Goal: Information Seeking & Learning: Learn about a topic

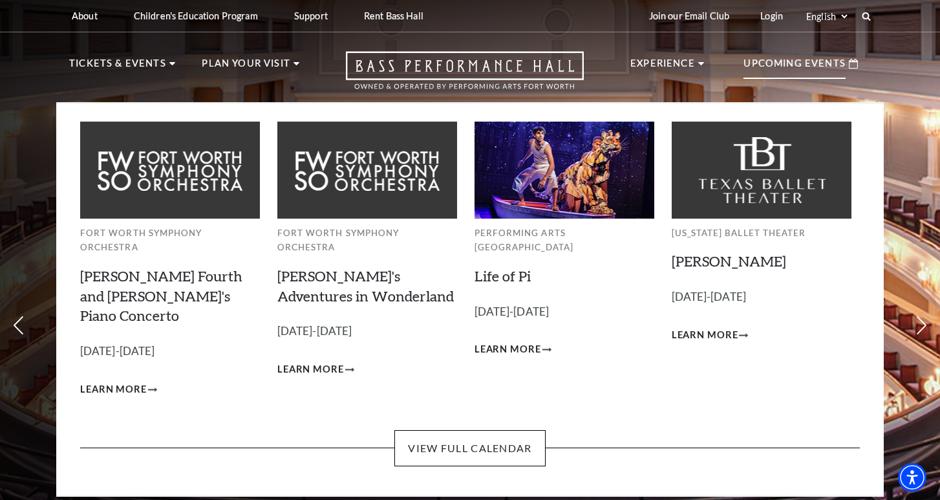
click at [766, 77] on p "Upcoming Events" at bounding box center [794, 67] width 102 height 23
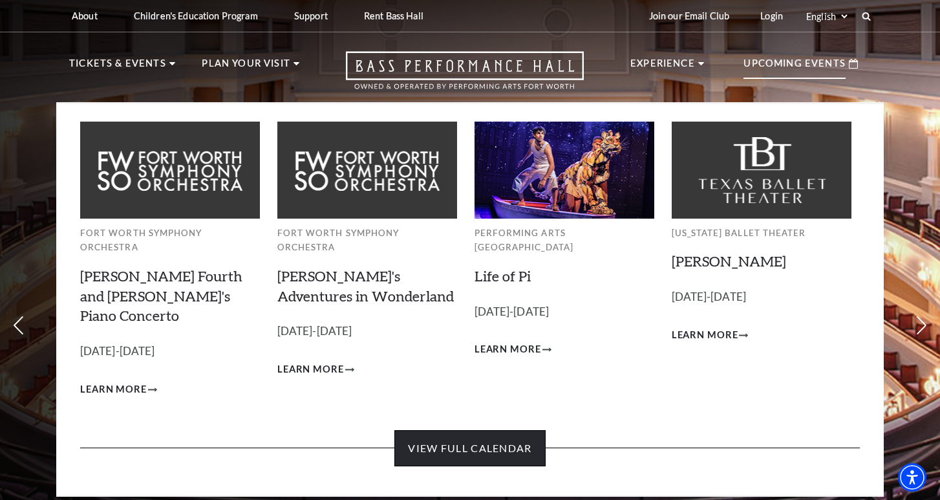
click at [456, 430] on link "View Full Calendar" at bounding box center [469, 448] width 151 height 36
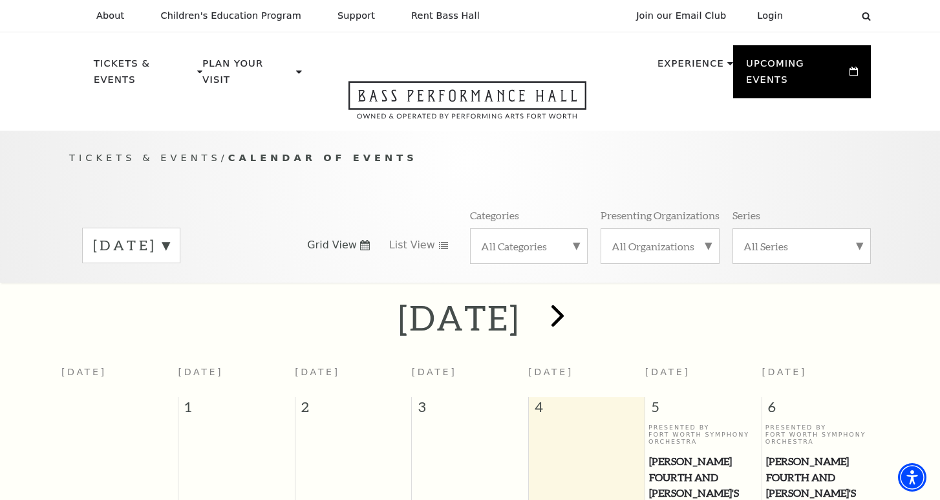
click at [576, 299] on span "next" at bounding box center [557, 315] width 37 height 37
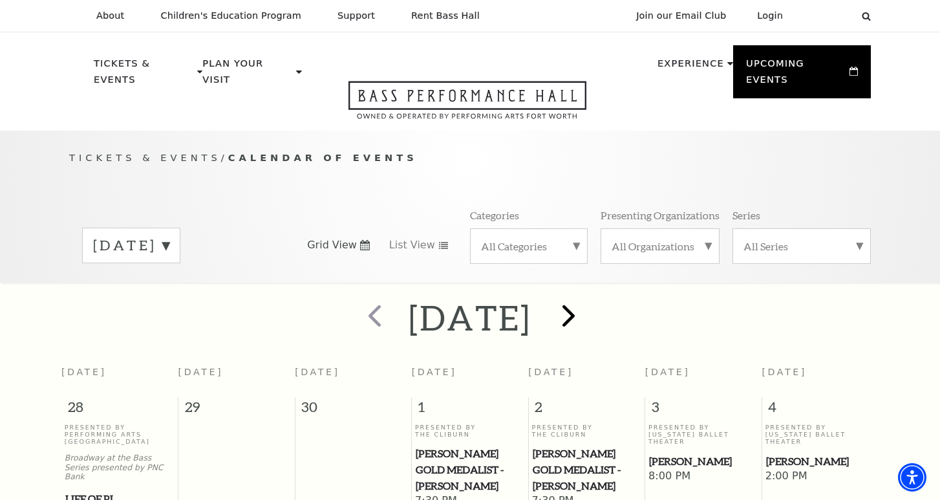
click at [587, 303] on span "next" at bounding box center [568, 315] width 37 height 37
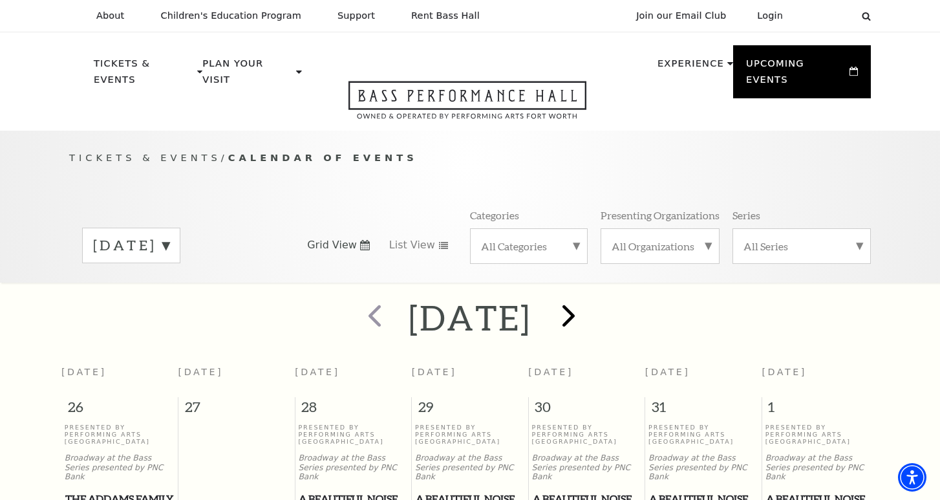
click at [587, 297] on span "next" at bounding box center [568, 315] width 37 height 37
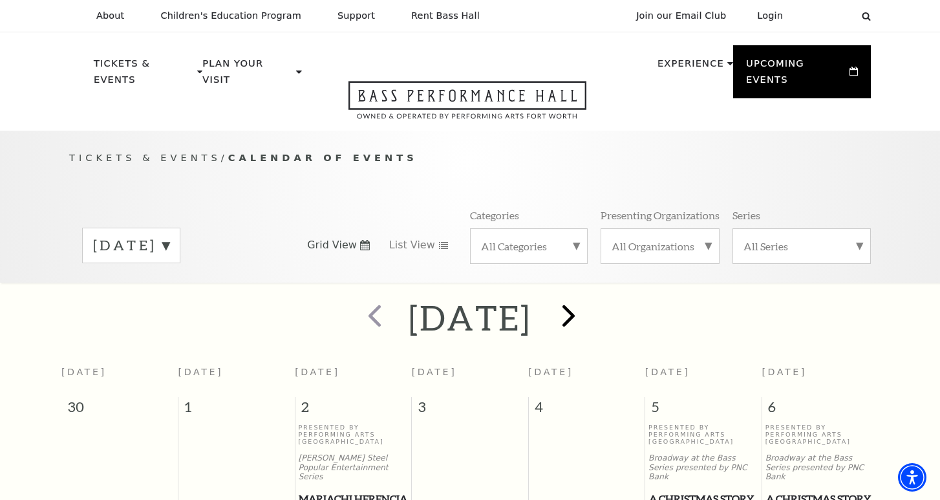
click at [587, 307] on span "next" at bounding box center [568, 315] width 37 height 37
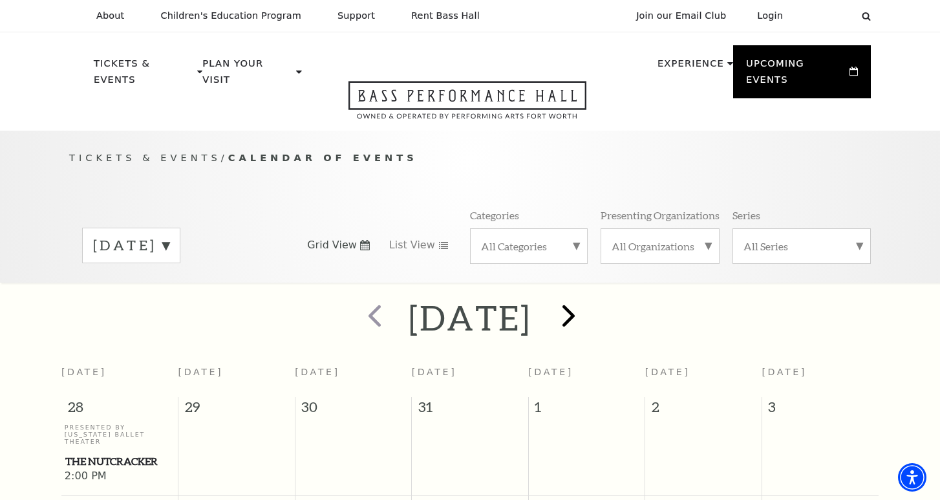
click at [587, 301] on span "next" at bounding box center [568, 315] width 37 height 37
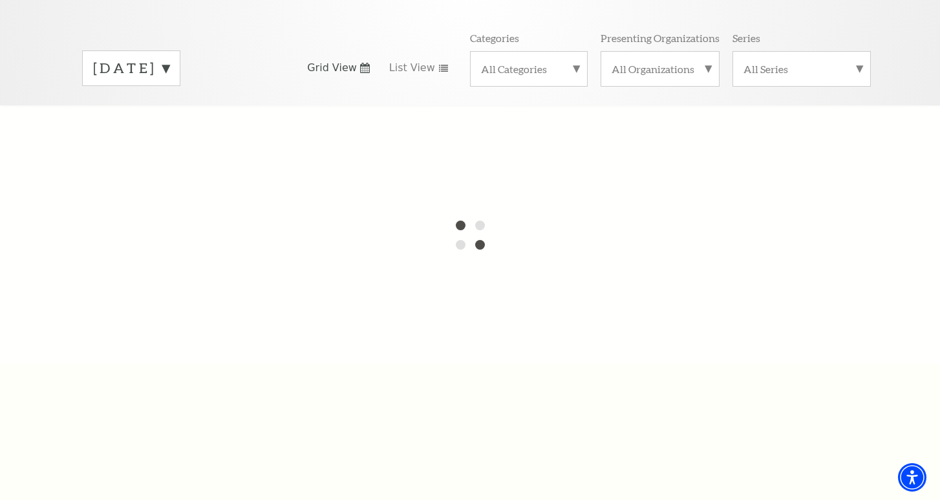
scroll to position [176, 0]
click at [631, 65] on div "All Organizations" at bounding box center [660, 70] width 119 height 36
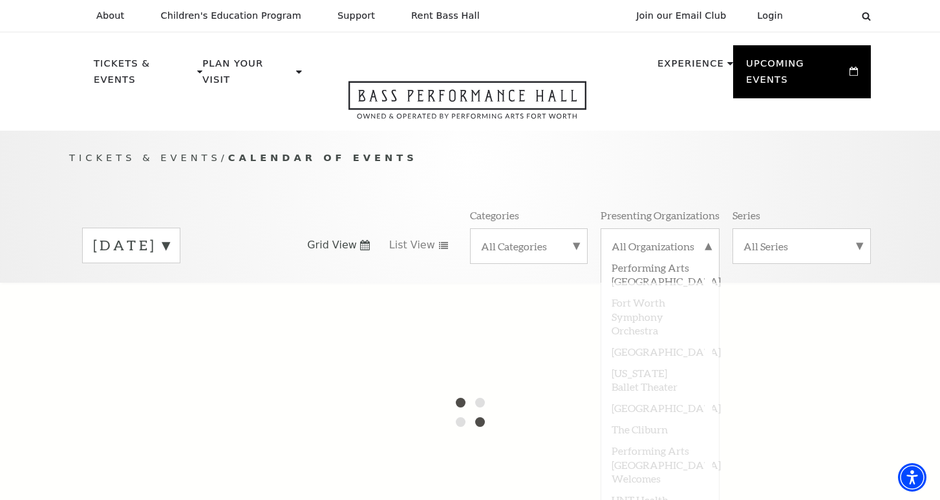
scroll to position [0, 0]
click at [658, 239] on label "All Organizations" at bounding box center [660, 247] width 97 height 17
click at [798, 239] on label "All Series" at bounding box center [801, 246] width 116 height 14
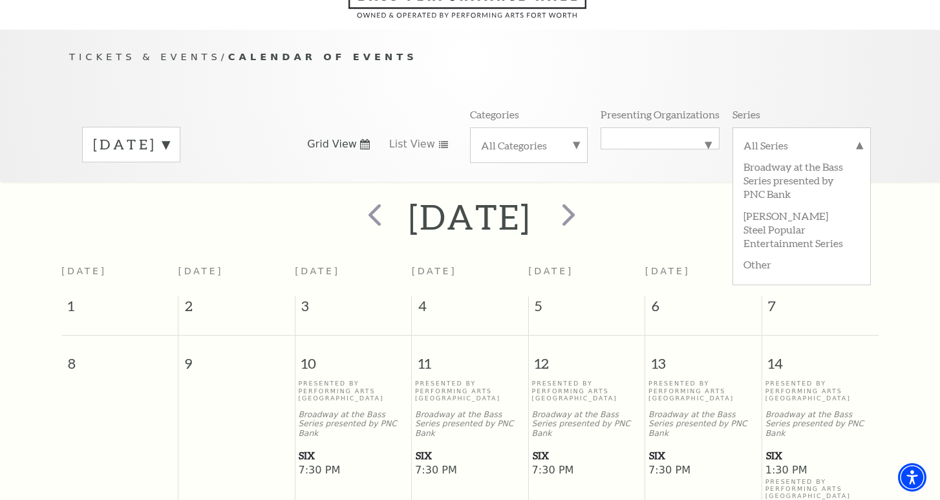
scroll to position [114, 0]
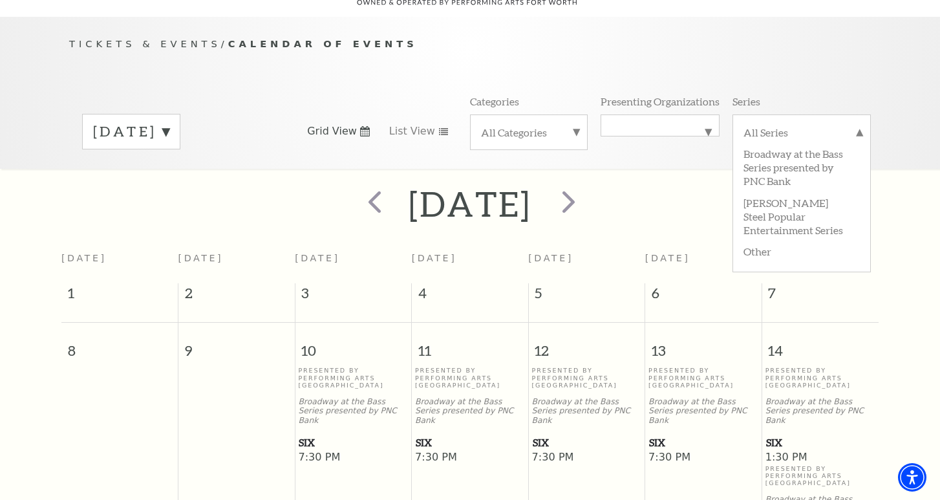
click at [775, 114] on div "All Series Broadway at the Bass Series presented by PNC Bank Irwin Steel Popula…" at bounding box center [801, 131] width 138 height 35
click at [775, 125] on label "All Series" at bounding box center [801, 133] width 116 height 17
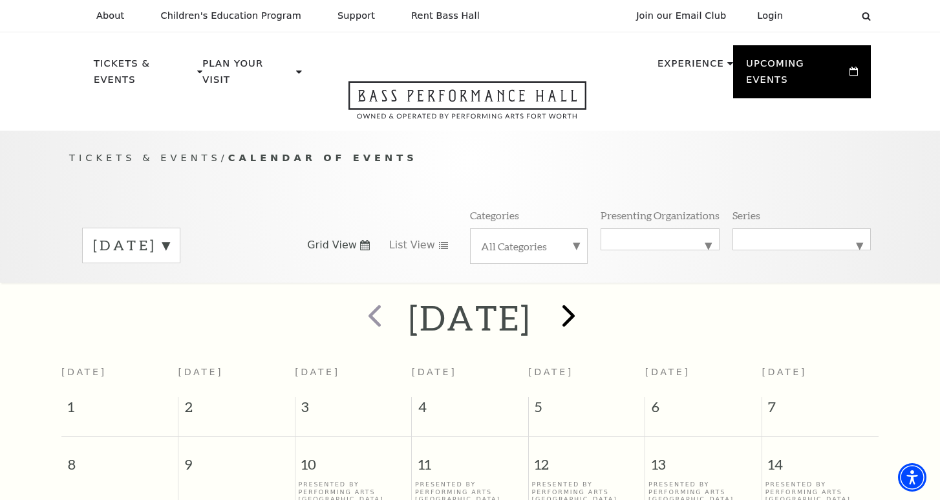
scroll to position [0, 0]
click at [587, 297] on span "next" at bounding box center [568, 315] width 37 height 37
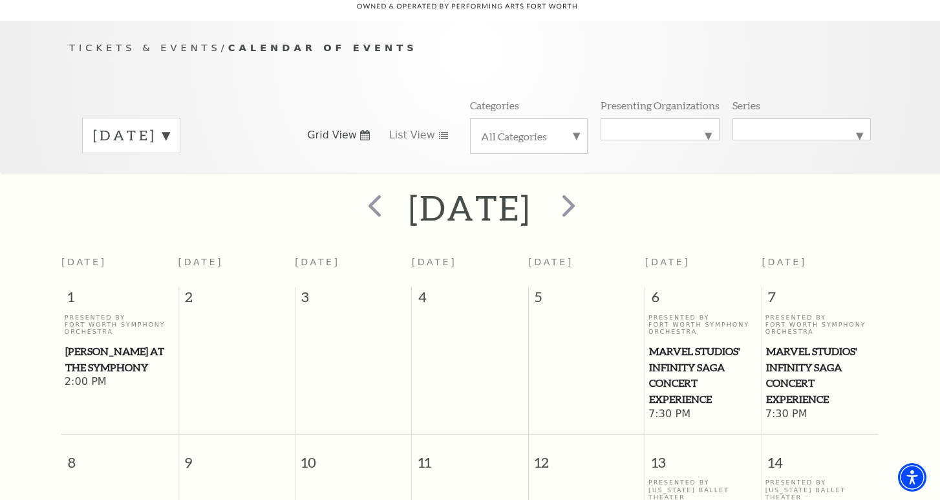
scroll to position [13, 0]
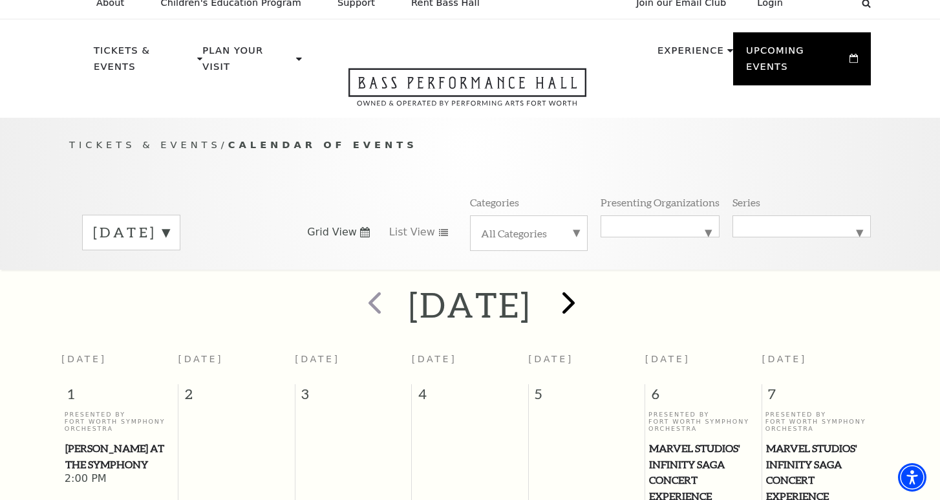
click at [587, 284] on span "next" at bounding box center [568, 302] width 37 height 37
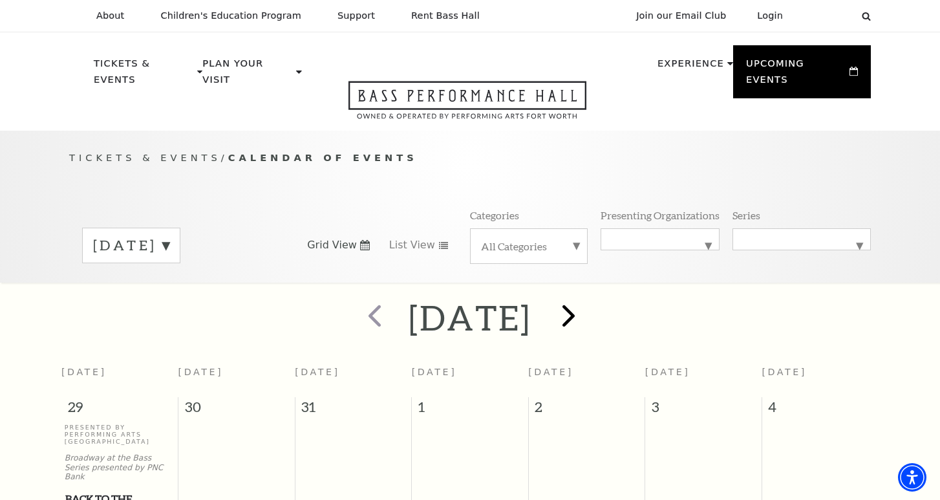
scroll to position [0, 0]
click at [587, 310] on span "next" at bounding box center [568, 315] width 37 height 37
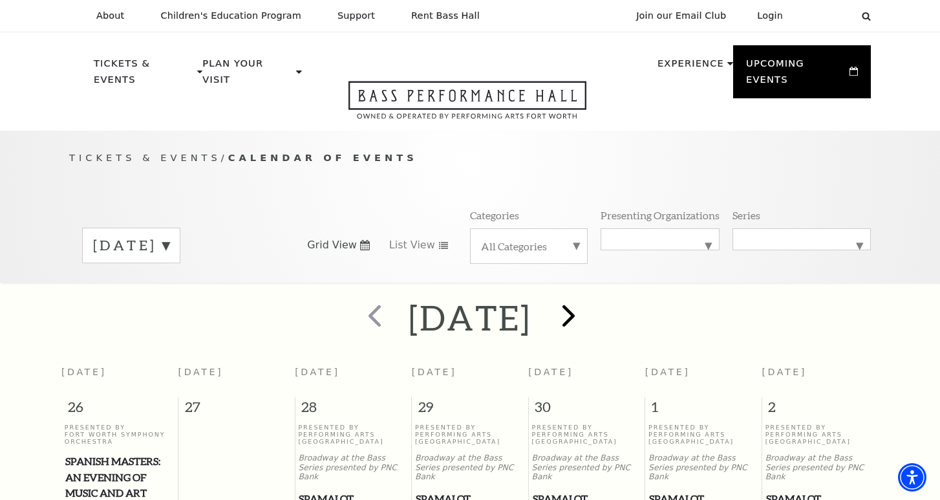
click at [587, 297] on span "next" at bounding box center [568, 315] width 37 height 37
